Goal: Obtain resource: Download file/media

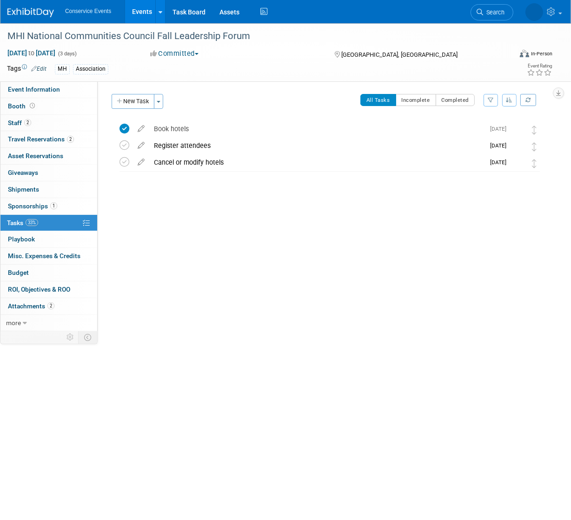
click at [129, 12] on link "Events" at bounding box center [142, 11] width 34 height 23
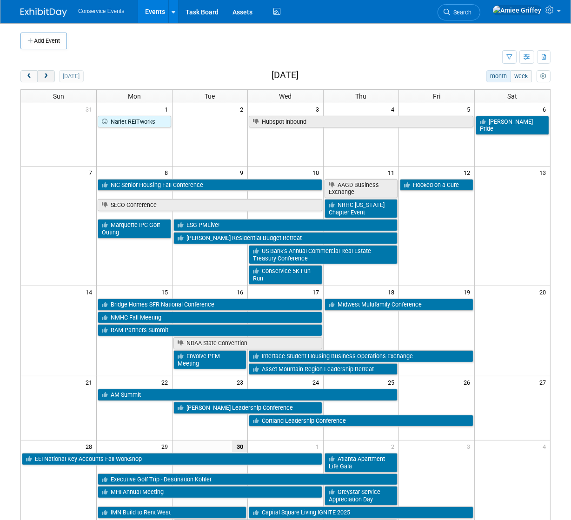
click at [41, 73] on button "next" at bounding box center [45, 76] width 17 height 12
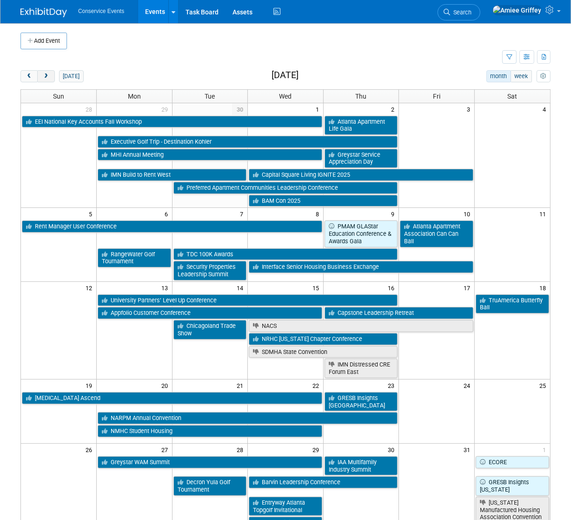
click at [41, 73] on button "next" at bounding box center [45, 76] width 17 height 12
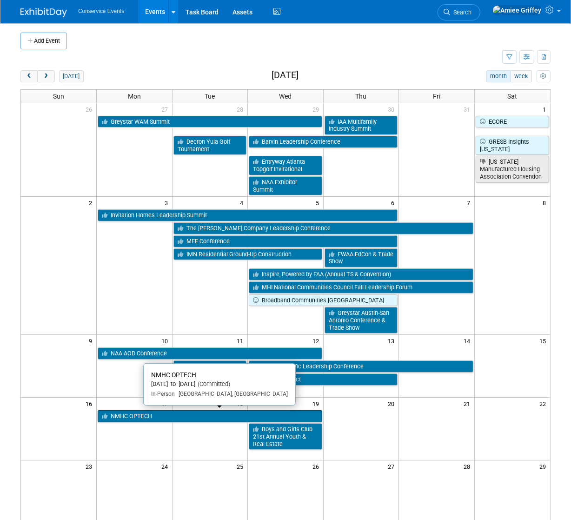
click at [139, 414] on link "NMHC OPTECH" at bounding box center [210, 416] width 225 height 12
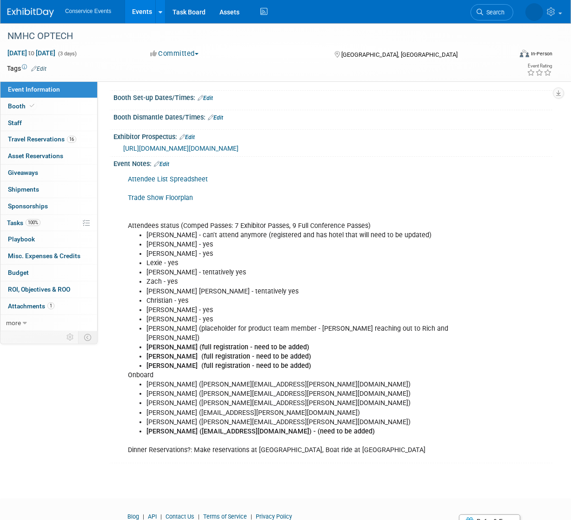
scroll to position [118, 0]
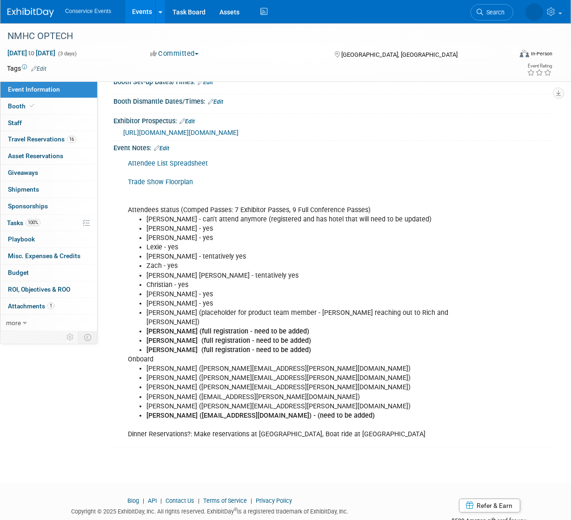
click at [152, 167] on link "Attendee List Spreadsheet" at bounding box center [168, 163] width 80 height 8
